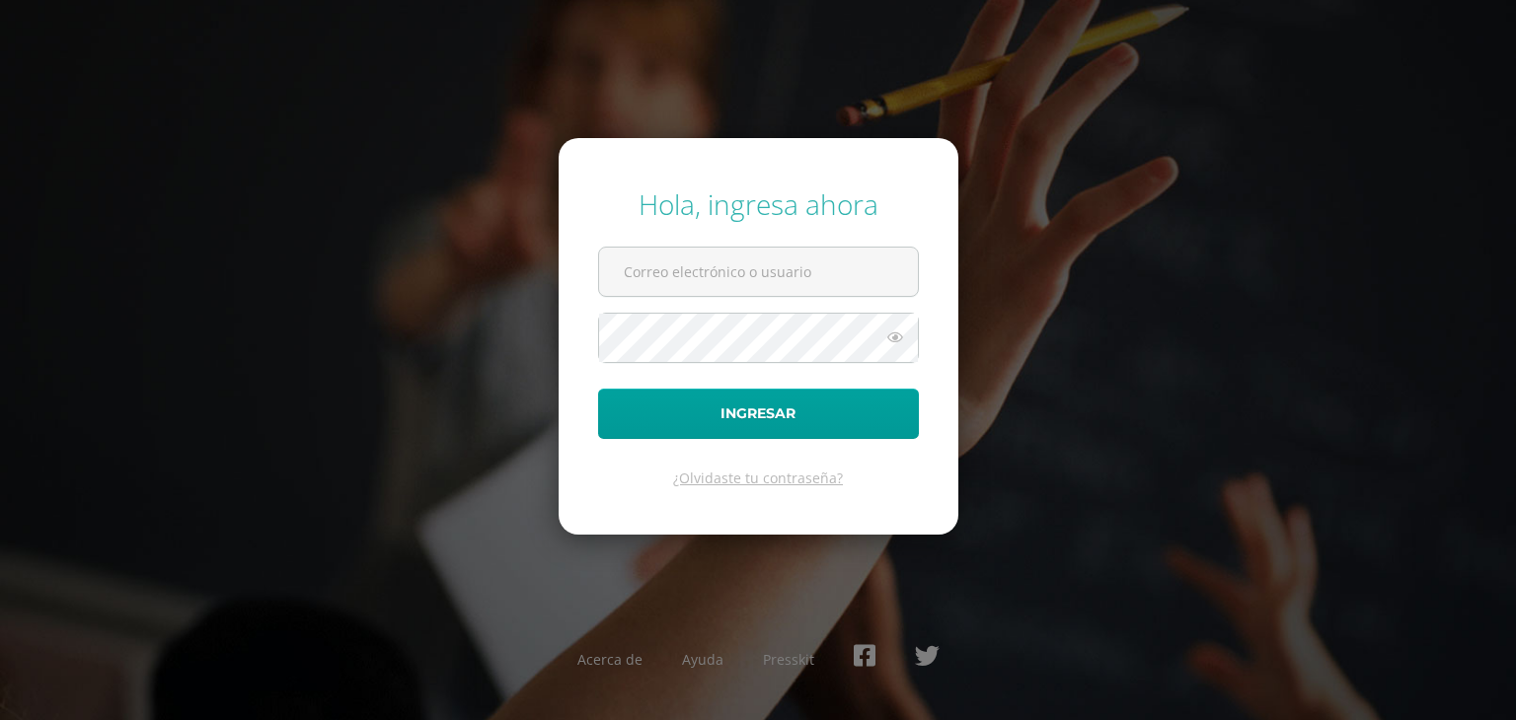
type input "parchila@sagradocorazon.edu.gt"
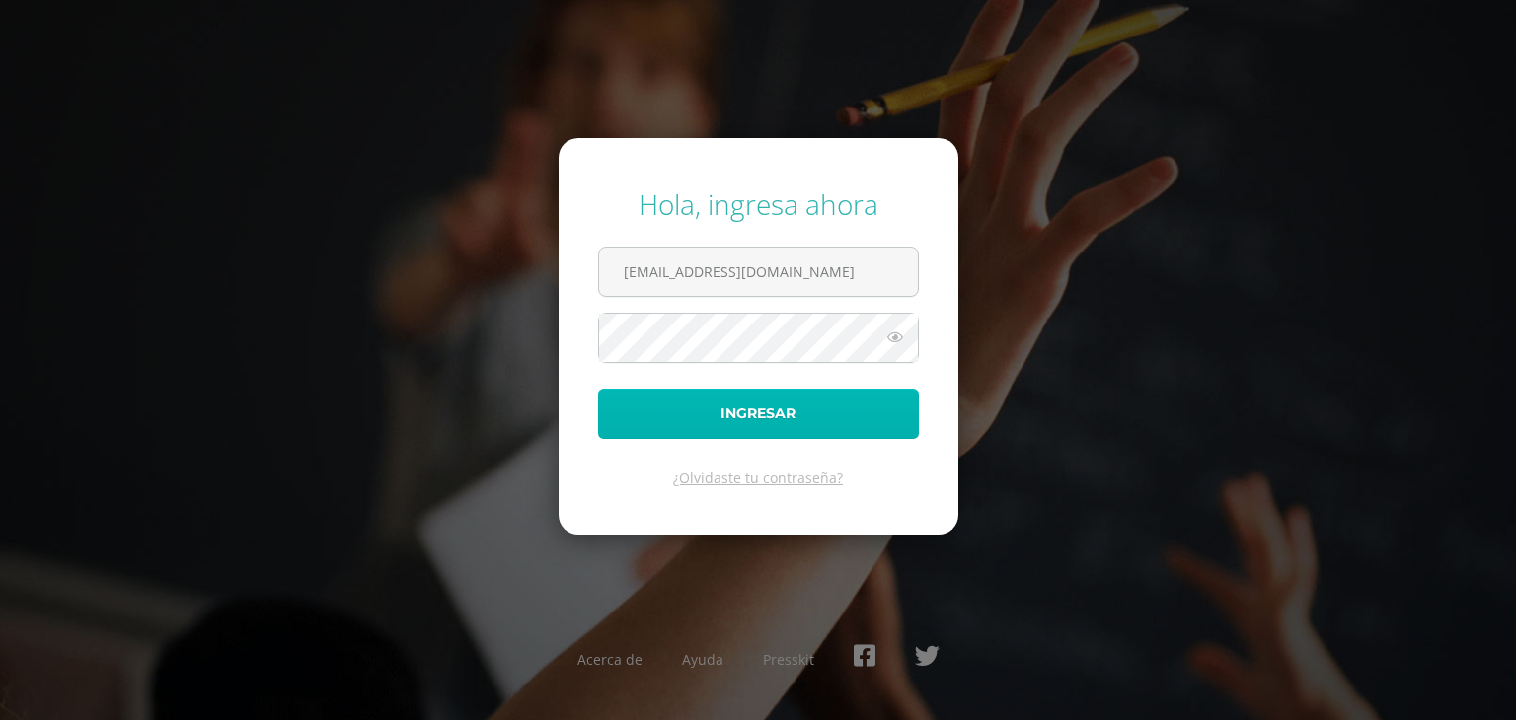
click at [790, 417] on button "Ingresar" at bounding box center [758, 414] width 321 height 50
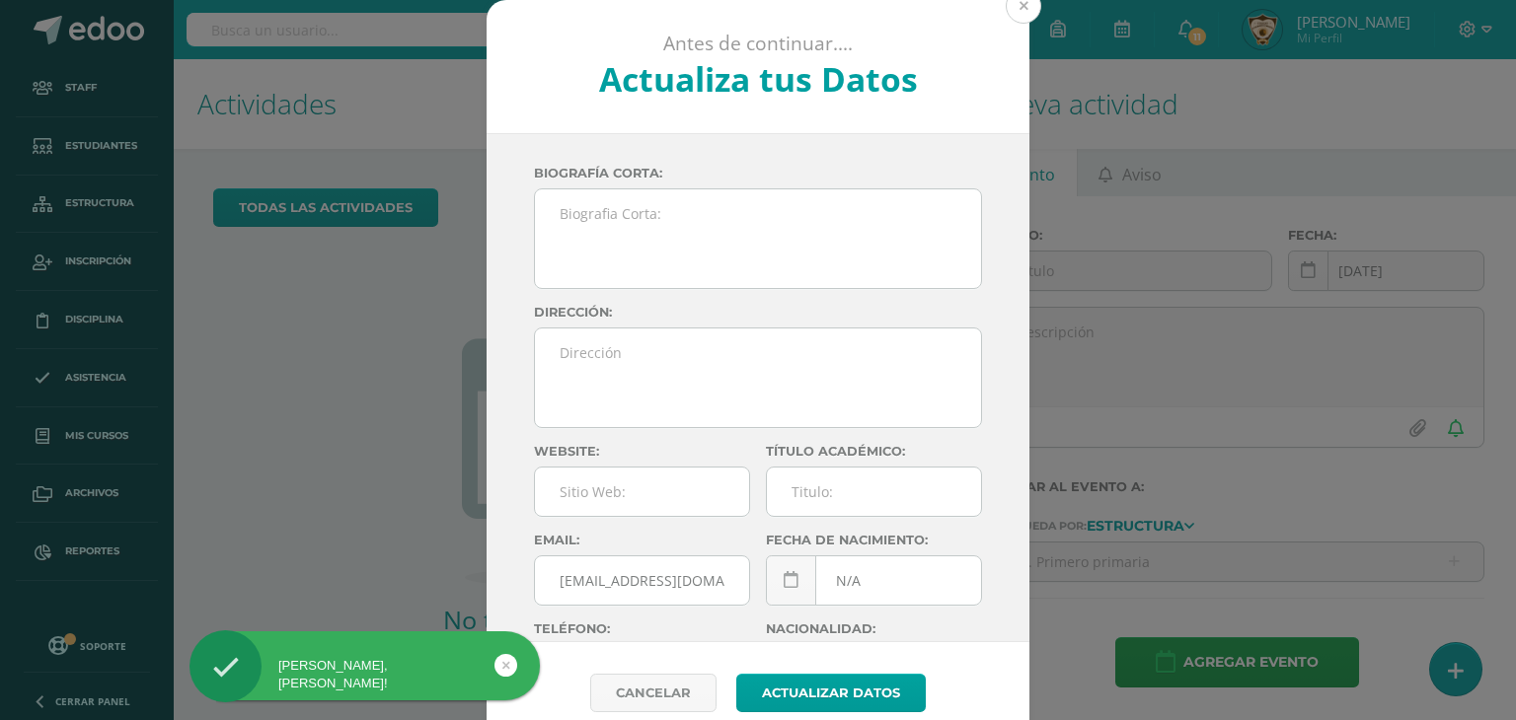
click at [1015, 9] on button at bounding box center [1024, 6] width 36 height 36
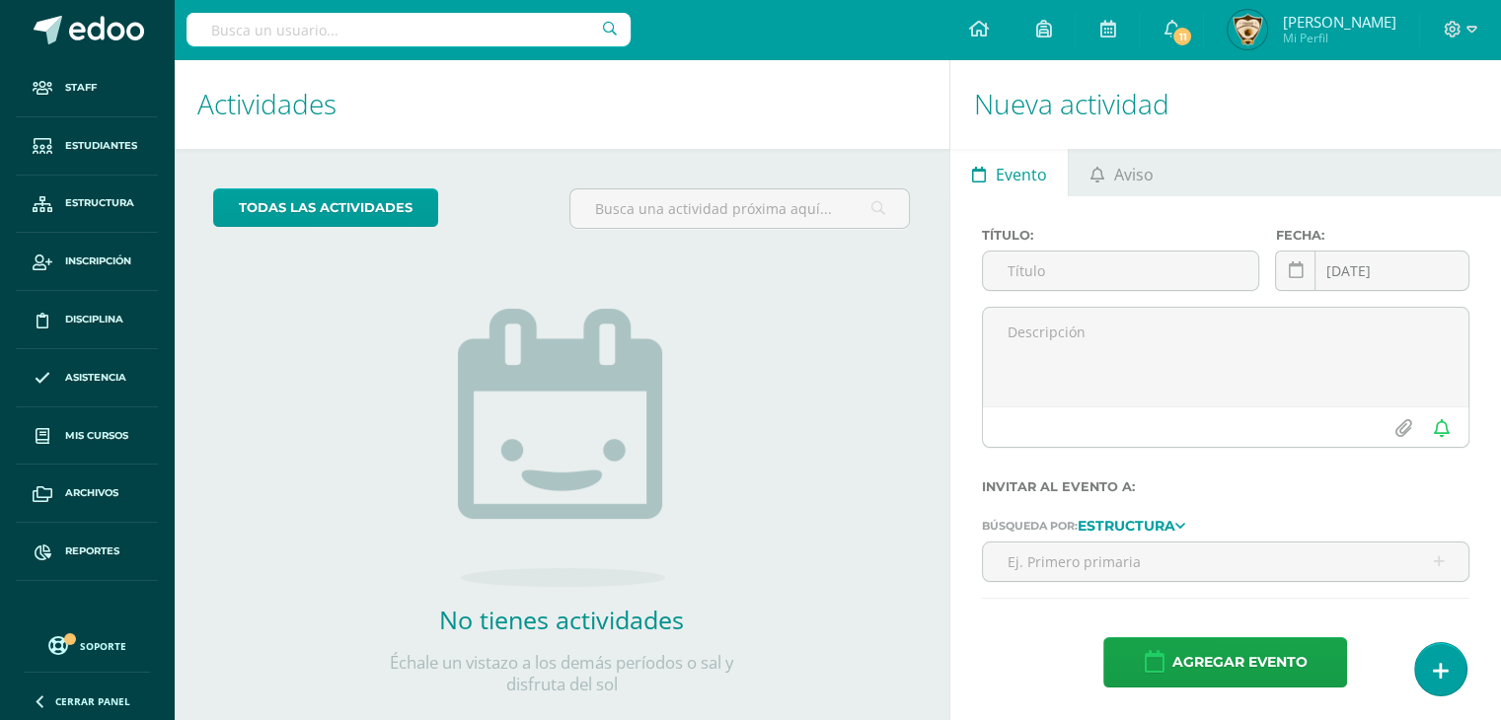
click at [233, 34] on input "text" at bounding box center [409, 30] width 444 height 34
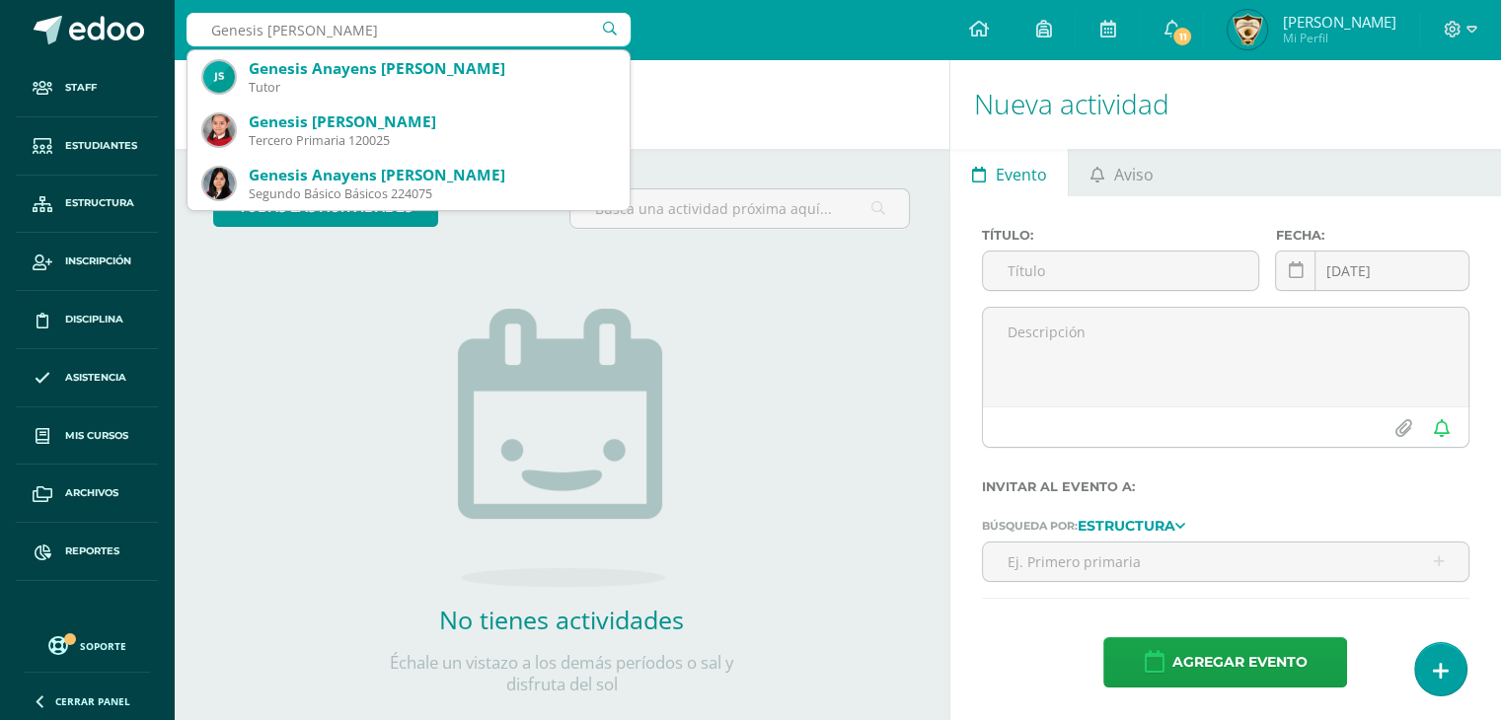
type input "Genesis Hernandez"
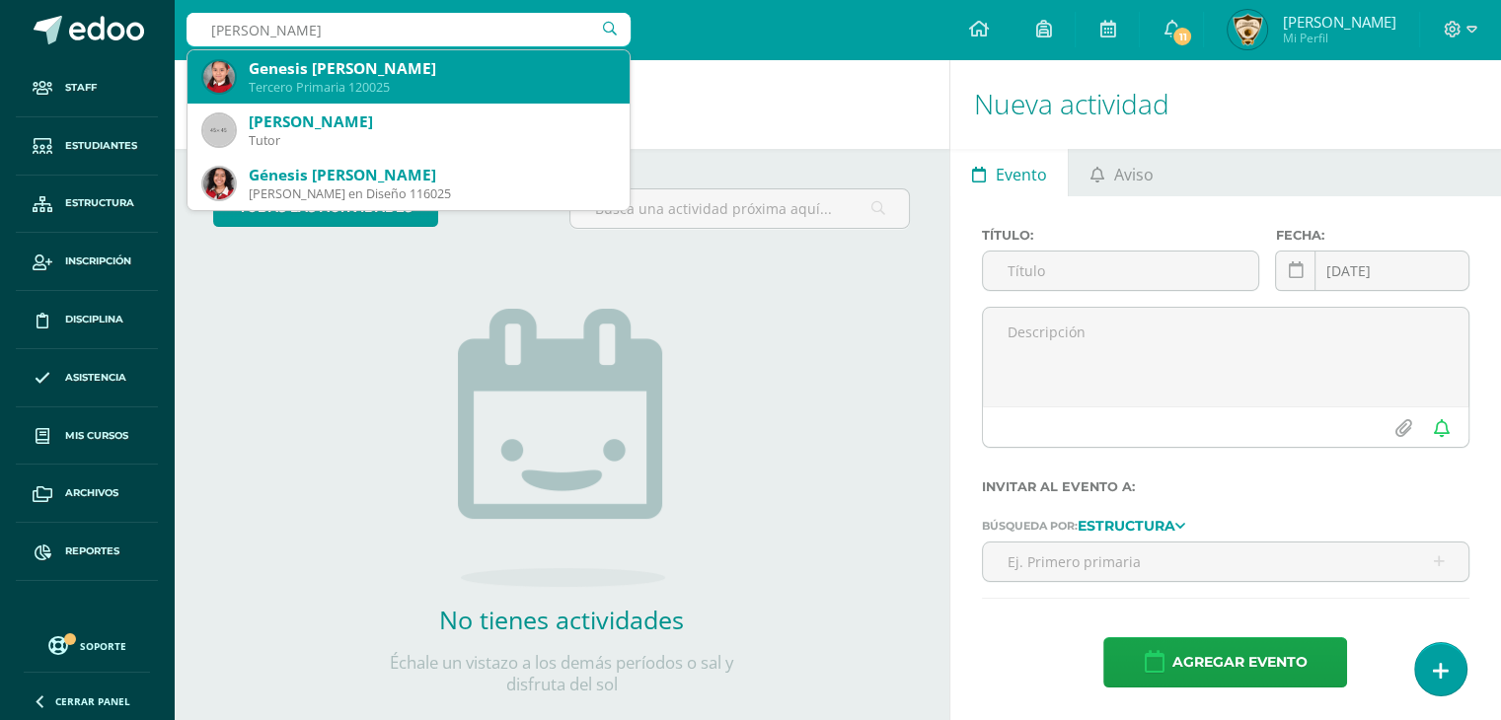
click at [354, 66] on div "Genesis [PERSON_NAME]" at bounding box center [431, 68] width 365 height 21
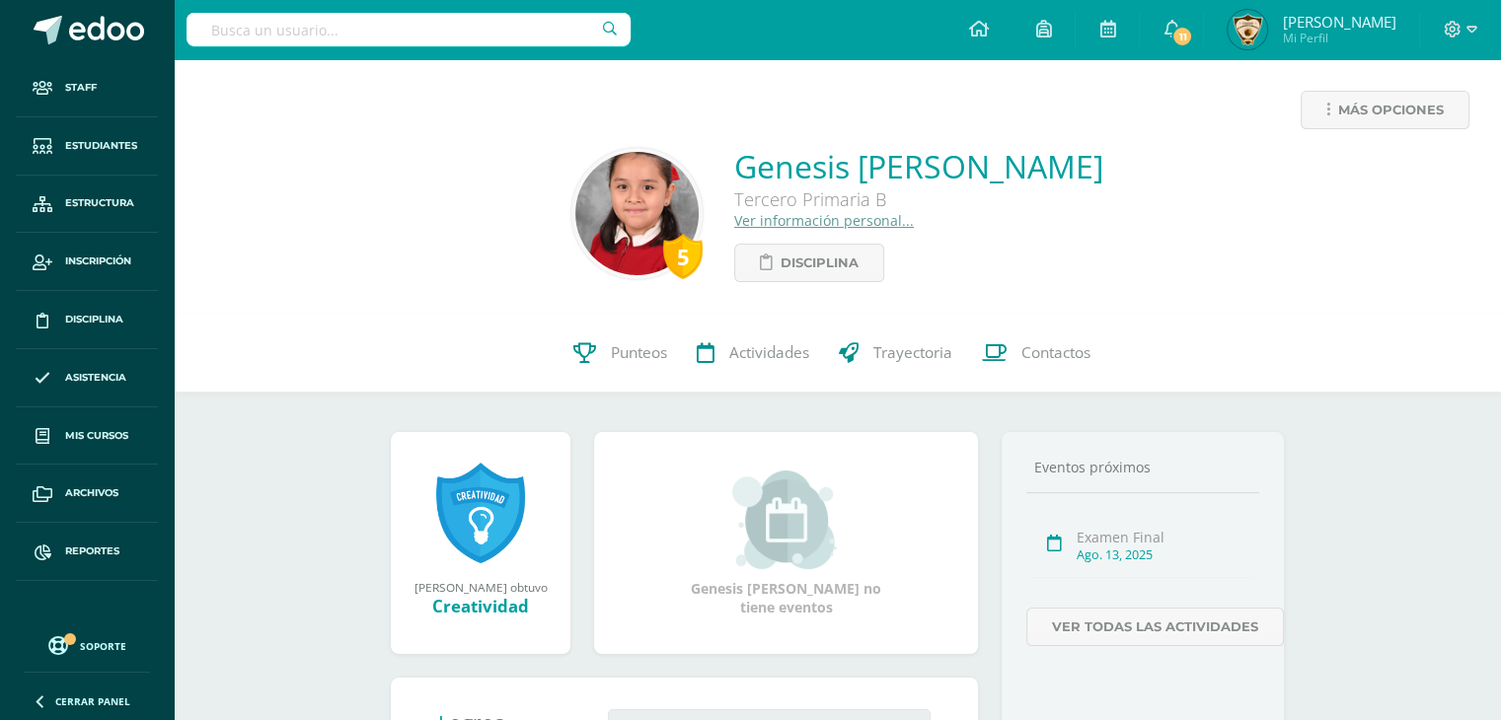
click at [740, 224] on link "Ver información personal..." at bounding box center [824, 220] width 180 height 19
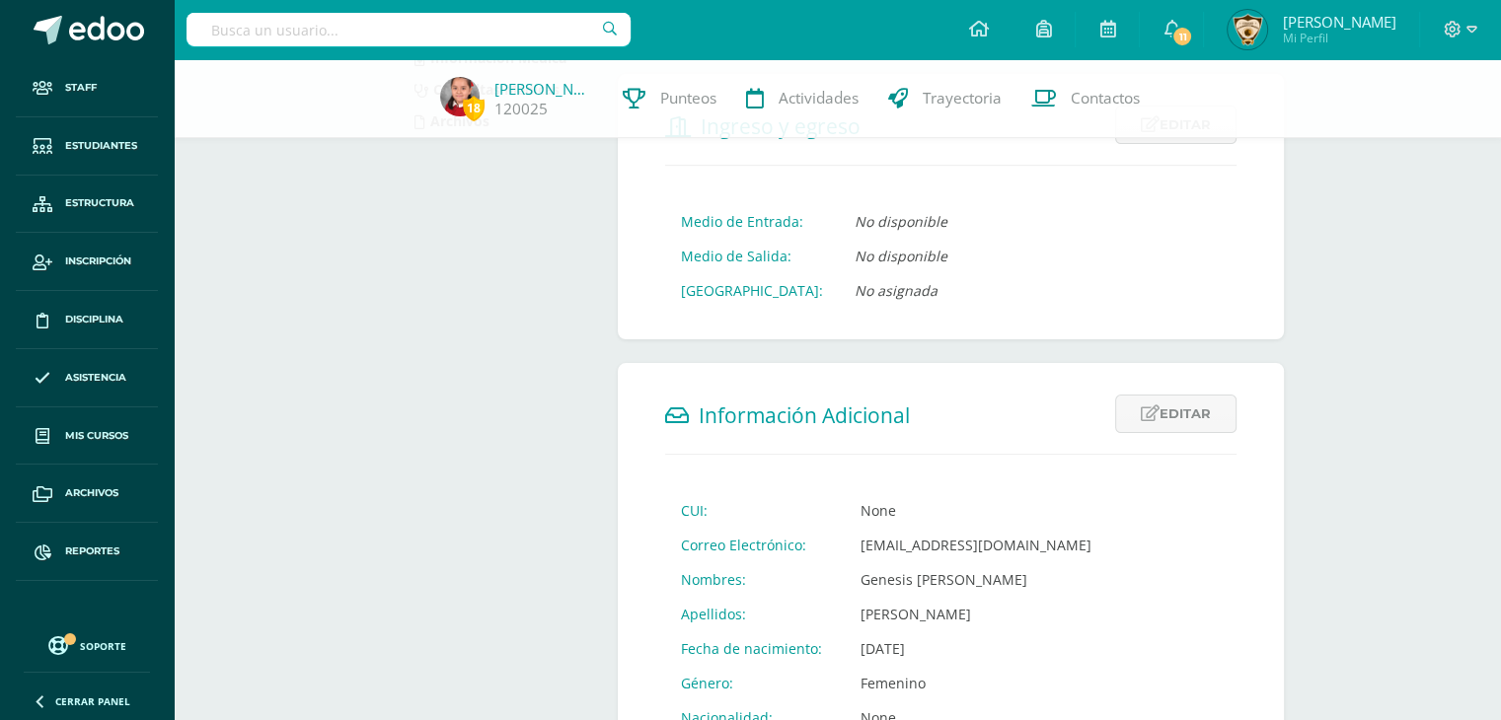
scroll to position [447, 0]
